Goal: Task Accomplishment & Management: Manage account settings

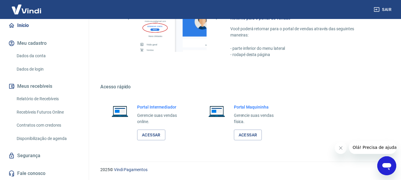
scroll to position [26, 0]
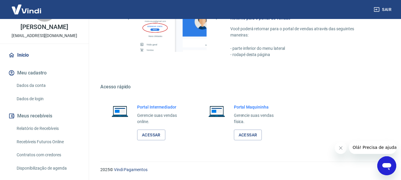
click at [43, 98] on link "Dados de login" at bounding box center [47, 99] width 67 height 12
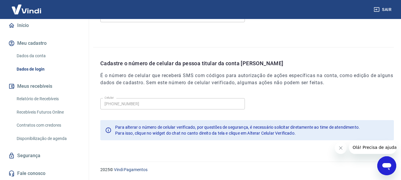
scroll to position [26, 0]
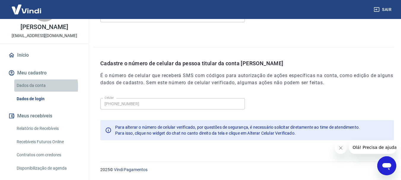
click at [34, 86] on link "Dados da conta" at bounding box center [47, 85] width 67 height 12
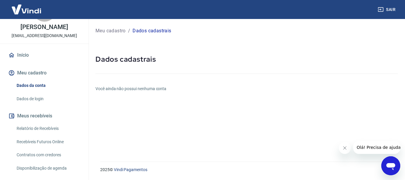
click at [31, 69] on button "Meu cadastro" at bounding box center [44, 72] width 74 height 13
click at [31, 73] on button "Meu cadastro" at bounding box center [44, 72] width 74 height 13
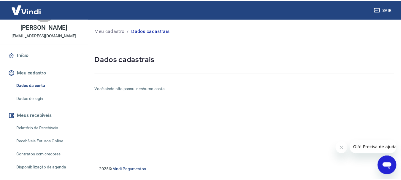
scroll to position [55, 0]
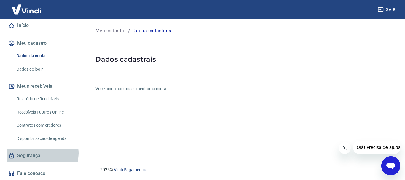
click at [40, 153] on link "Segurança" at bounding box center [44, 155] width 74 height 13
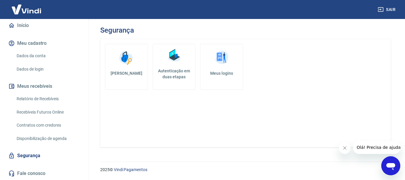
click at [223, 66] on img at bounding box center [222, 58] width 18 height 18
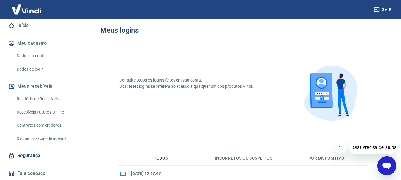
scroll to position [59, 0]
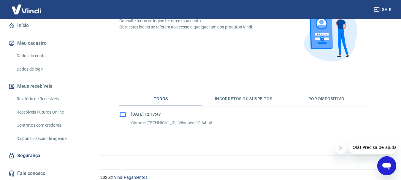
click at [240, 101] on button "Incorretos ou suspeitos" at bounding box center [243, 99] width 83 height 14
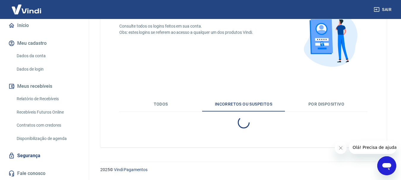
scroll to position [48, 0]
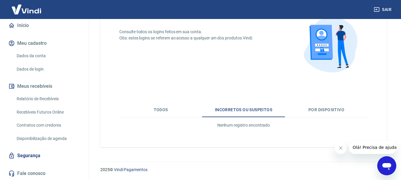
click at [327, 110] on button "Por dispositivo" at bounding box center [326, 110] width 83 height 14
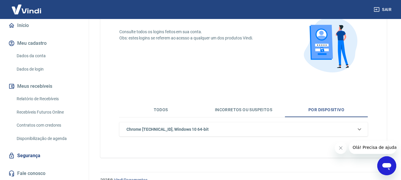
click at [156, 110] on button "Todos" at bounding box center [160, 110] width 83 height 14
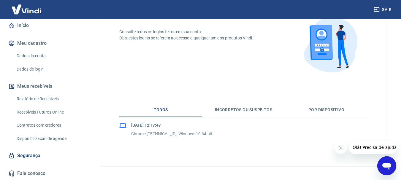
scroll to position [67, 0]
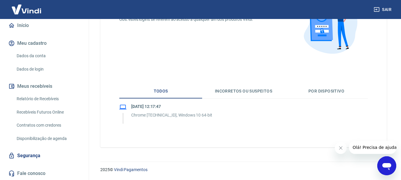
click at [40, 156] on link "Segurança" at bounding box center [44, 155] width 74 height 13
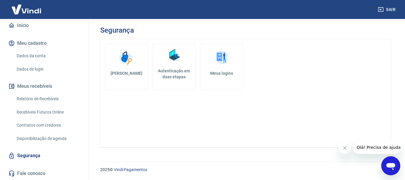
click at [132, 76] on h5 "[PERSON_NAME]" at bounding box center [126, 73] width 33 height 6
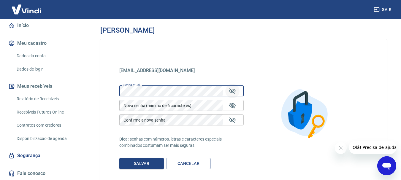
click at [232, 92] on icon "Mostrar/esconder senha" at bounding box center [232, 91] width 7 height 6
click at [181, 162] on link "Cancelar" at bounding box center [188, 163] width 44 height 11
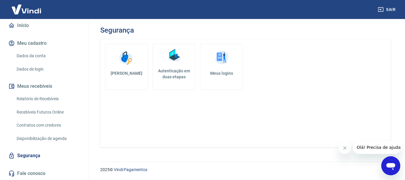
click at [23, 27] on link "Início" at bounding box center [44, 25] width 74 height 13
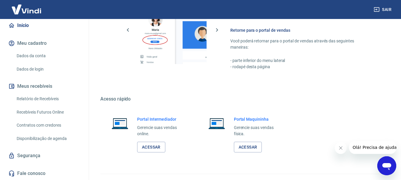
scroll to position [368, 0]
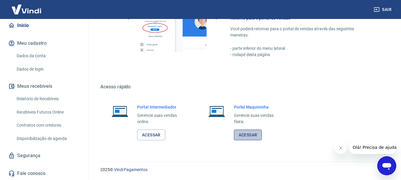
click at [243, 134] on link "Acessar" at bounding box center [248, 135] width 28 height 11
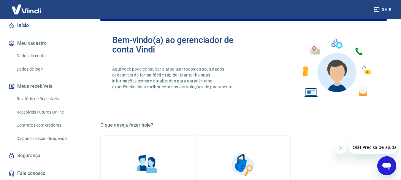
scroll to position [0, 0]
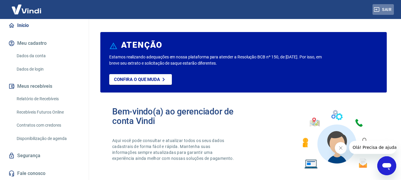
click at [383, 7] on button "Sair" at bounding box center [382, 9] width 21 height 11
